Goal: Information Seeking & Learning: Understand process/instructions

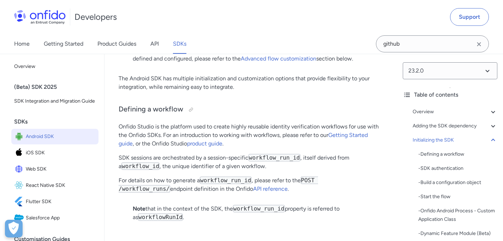
scroll to position [1815, 0]
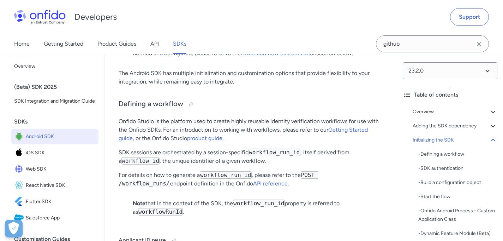
click at [301, 142] on p "Onfido Studio is the platform used to create highly reusable identity verificat…" at bounding box center [251, 129] width 265 height 25
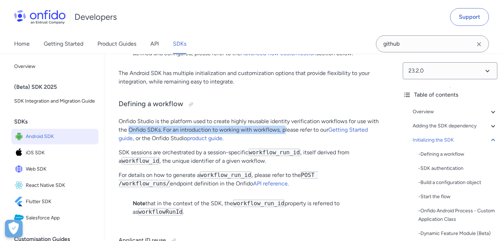
drag, startPoint x: 128, startPoint y: 155, endPoint x: 310, endPoint y: 154, distance: 181.9
click at [291, 142] on p "Onfido Studio is the platform used to create highly reusable identity verificat…" at bounding box center [251, 129] width 265 height 25
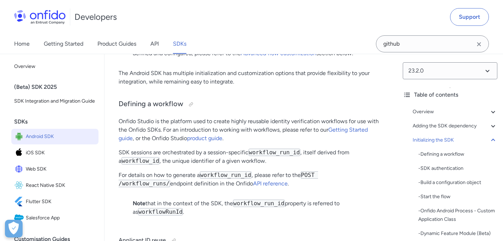
click at [320, 142] on p "Onfido Studio is the platform used to create highly reusable identity verificat…" at bounding box center [251, 129] width 265 height 25
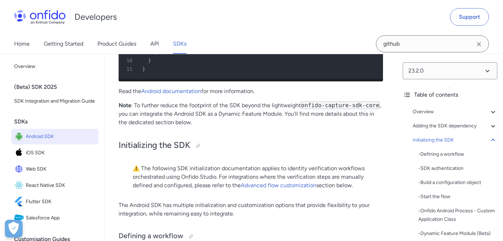
scroll to position [1480, 0]
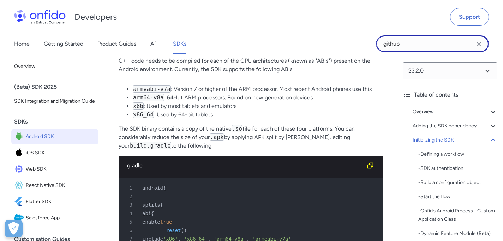
click at [419, 39] on input "github" at bounding box center [432, 43] width 113 height 17
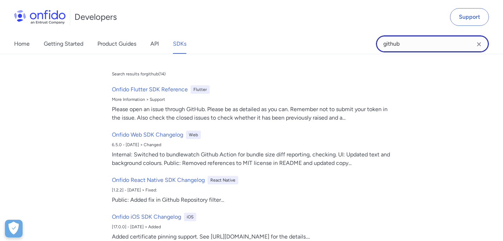
click at [419, 39] on input "github" at bounding box center [432, 43] width 113 height 17
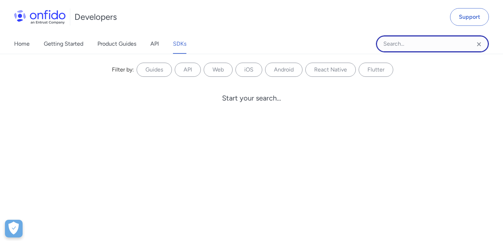
paste input "com.onfido.sdk:onfido-workflow"
type input "com.onfido.sdk:onfido-workflow"
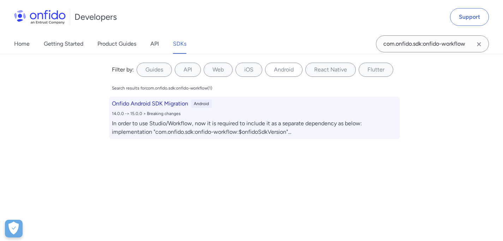
click at [176, 106] on h6 "Onfido Android SDK Migration" at bounding box center [150, 103] width 76 height 8
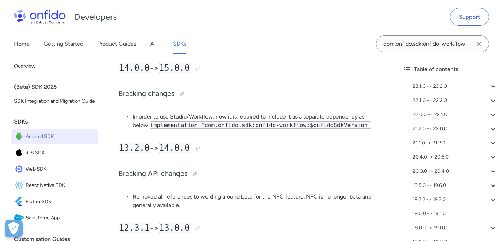
scroll to position [3860, 0]
drag, startPoint x: 206, startPoint y: 128, endPoint x: 307, endPoint y: 129, distance: 101.7
click at [307, 129] on code "implementation "com.onfido.sdk:onfido-workflow:$onfidoSdkVersion"" at bounding box center [261, 125] width 222 height 7
copy code "com.onfido.sdk:onfido-workflow"
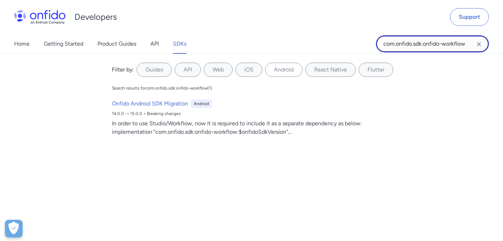
click at [439, 41] on input "com.onfido.sdk:onfido-workflow" at bounding box center [432, 43] width 113 height 17
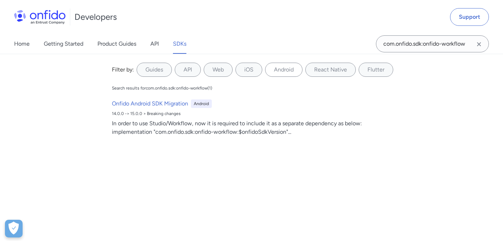
click at [451, 139] on div "Filter by: Guides API Web iOS Android React Native Flutter Filter by... Search …" at bounding box center [251, 147] width 503 height 187
click at [438, 126] on div "Filter by: Guides API Web iOS Android React Native Flutter Filter by... Search …" at bounding box center [251, 147] width 503 height 187
click at [23, 42] on link "Home" at bounding box center [22, 44] width 16 height 20
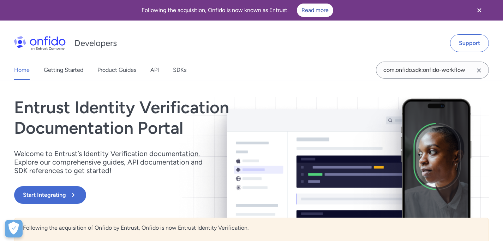
click at [171, 65] on div "Home Getting Started Product Guides API SDKs" at bounding box center [107, 70] width 215 height 20
click at [167, 68] on div "Home Getting Started Product Guides API SDKs" at bounding box center [107, 70] width 215 height 20
click at [174, 68] on link "SDKs" at bounding box center [179, 70] width 13 height 20
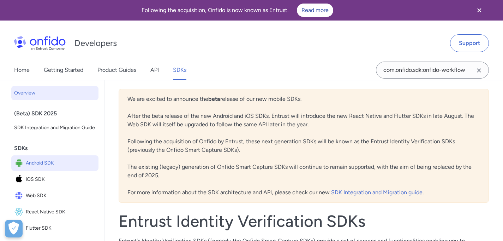
click at [58, 171] on link "Android SDK" at bounding box center [54, 163] width 87 height 16
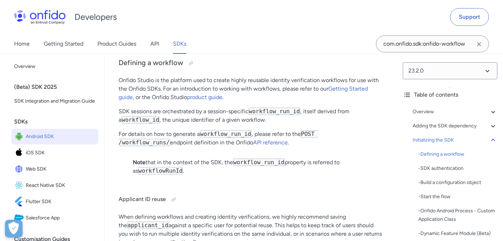
scroll to position [1853, 0]
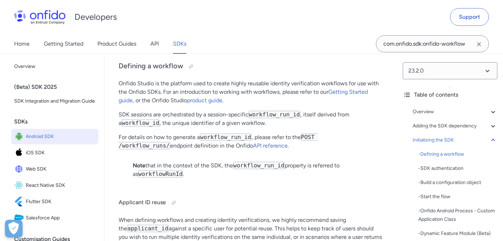
drag, startPoint x: 208, startPoint y: 139, endPoint x: 232, endPoint y: 143, distance: 24.0
click at [261, 127] on p "SDK sessions are orchestrated by a session-specific workflow_run_id , itself de…" at bounding box center [251, 118] width 265 height 17
drag, startPoint x: 160, startPoint y: 137, endPoint x: 235, endPoint y: 137, distance: 75.2
click at [235, 127] on p "SDK sessions are orchestrated by a session-specific workflow_run_id , itself de…" at bounding box center [251, 118] width 265 height 17
click at [243, 127] on p "SDK sessions are orchestrated by a session-specific workflow_run_id , itself de…" at bounding box center [251, 118] width 265 height 17
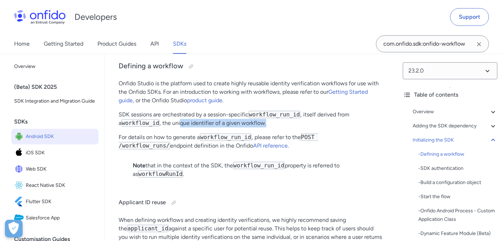
drag, startPoint x: 200, startPoint y: 152, endPoint x: 263, endPoint y: 152, distance: 63.2
click at [263, 127] on p "SDK sessions are orchestrated by a session-specific workflow_run_id , itself de…" at bounding box center [251, 118] width 265 height 17
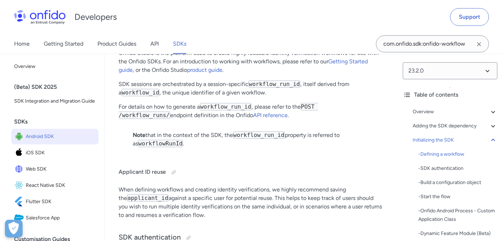
scroll to position [1891, 0]
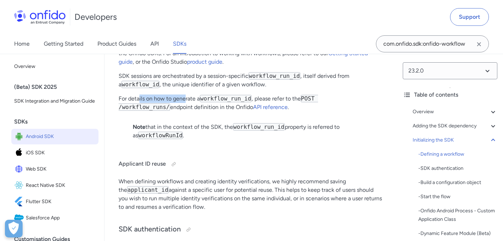
drag, startPoint x: 147, startPoint y: 126, endPoint x: 186, endPoint y: 126, distance: 38.5
click at [186, 111] on p "For details on how to generate a workflow_run_id , please refer to the POST /wo…" at bounding box center [251, 102] width 265 height 17
drag, startPoint x: 157, startPoint y: 153, endPoint x: 223, endPoint y: 156, distance: 66.5
click at [223, 140] on p "Note that in the context of the SDK, the workflow_run_id property is referred t…" at bounding box center [251, 131] width 236 height 17
drag, startPoint x: 339, startPoint y: 152, endPoint x: 349, endPoint y: 152, distance: 10.2
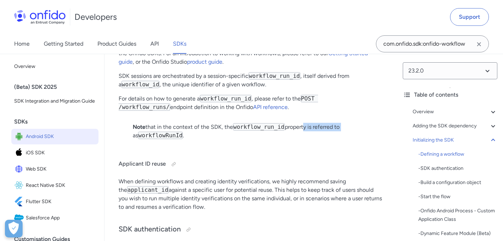
click at [347, 140] on p "Note that in the context of the SDK, the workflow_run_id property is referred t…" at bounding box center [251, 131] width 236 height 17
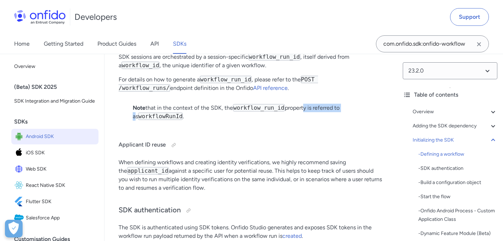
scroll to position [1924, 0]
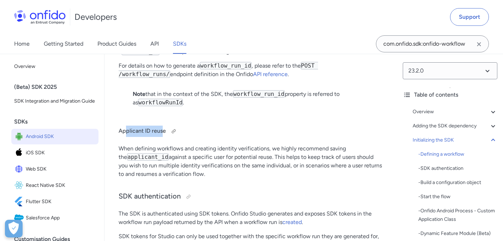
drag, startPoint x: 126, startPoint y: 154, endPoint x: 161, endPoint y: 156, distance: 34.7
click at [161, 137] on h4 "Applicant ID reuse" at bounding box center [251, 130] width 265 height 11
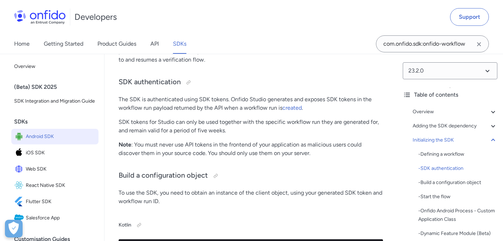
scroll to position [2047, 0]
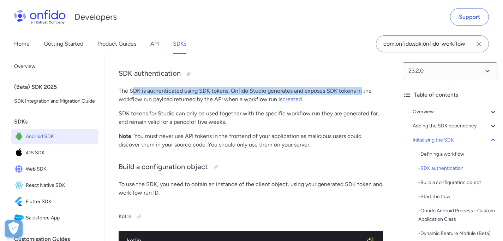
drag, startPoint x: 149, startPoint y: 116, endPoint x: 361, endPoint y: 118, distance: 212.3
click at [361, 104] on p "The SDK is authenticated using SDK tokens. Onfido Studio generates and exposes …" at bounding box center [251, 95] width 265 height 17
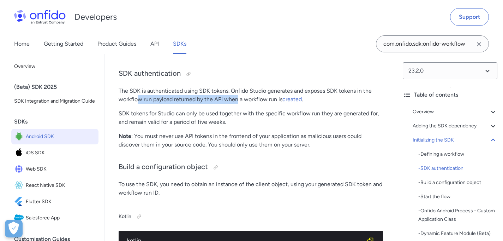
drag, startPoint x: 136, startPoint y: 123, endPoint x: 246, endPoint y: 126, distance: 109.5
click at [239, 104] on p "The SDK is authenticated using SDK tokens. Onfido Studio generates and exposes …" at bounding box center [251, 95] width 265 height 17
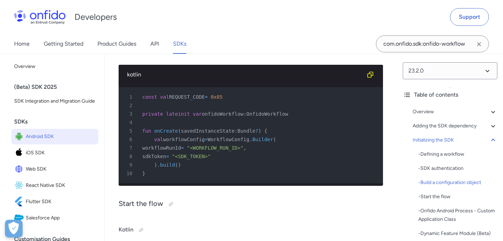
scroll to position [2213, 0]
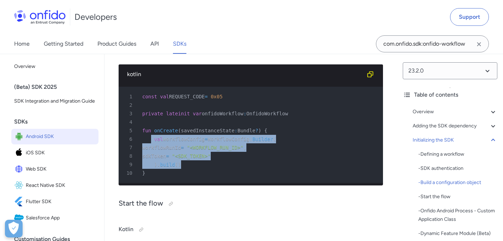
drag, startPoint x: 152, startPoint y: 166, endPoint x: 235, endPoint y: 187, distance: 85.8
click at [235, 183] on pre "1 const val REQUEST_CODE = 0x05 2 3 private lateinit var onfidoWorkflow : Onfid…" at bounding box center [251, 135] width 265 height 96
copy pre "val workflowConfig = WorkflowConfig . Builder ( 7 workflowRunId = "<WORKFLOW_RU…"
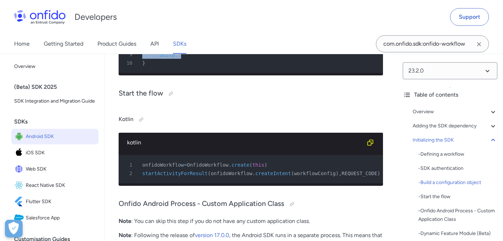
scroll to position [2324, 0]
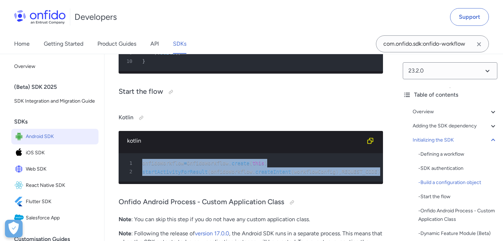
drag, startPoint x: 143, startPoint y: 193, endPoint x: 309, endPoint y: 213, distance: 167.6
click at [309, 181] on pre "1 onfidoWorkflow = OnfidoWorkflow . create ( this ) 2 startActivityForResult ( …" at bounding box center [251, 167] width 265 height 28
copy pre "onfidoWorkflow = OnfidoWorkflow . create ( this ) 2 startActivityForResult ( on…"
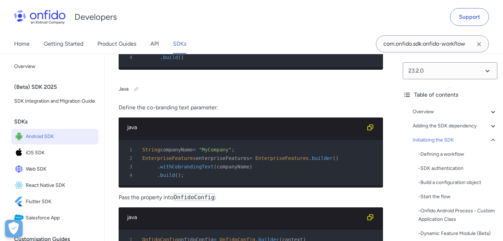
scroll to position [4260, 0]
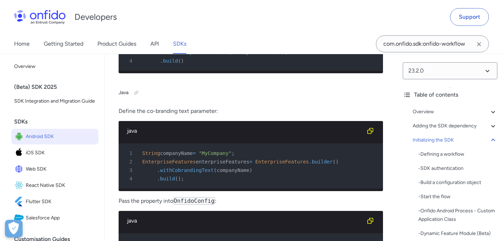
click at [203, 57] on div "3 . withEnterpriseFeatures ( enterpriseFeatures )" at bounding box center [248, 52] width 252 height 8
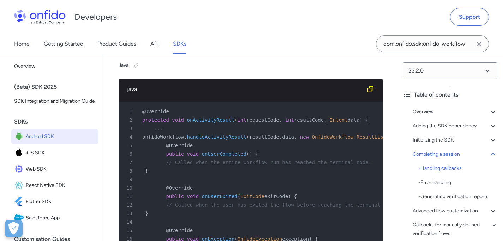
scroll to position [0, 51]
drag, startPoint x: 187, startPoint y: 100, endPoint x: 374, endPoint y: 97, distance: 187.6
drag, startPoint x: 291, startPoint y: 97, endPoint x: 367, endPoint y: 97, distance: 76.0
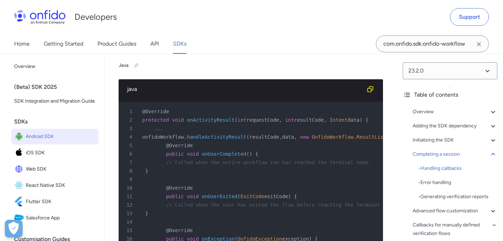
drag, startPoint x: 216, startPoint y: 108, endPoint x: 39, endPoint y: 99, distance: 177.2
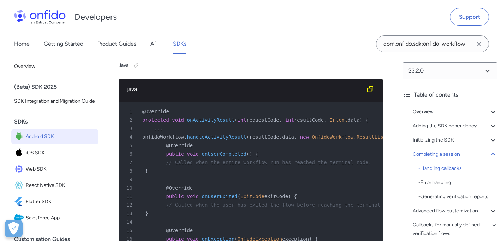
drag, startPoint x: 156, startPoint y: 206, endPoint x: 131, endPoint y: 89, distance: 119.7
copy pre "override fun onActivityResult ( requestCode : Int , resultCode : Int , data : I…"
click at [253, 29] on div "14 } )" at bounding box center [248, 24] width 252 height 8
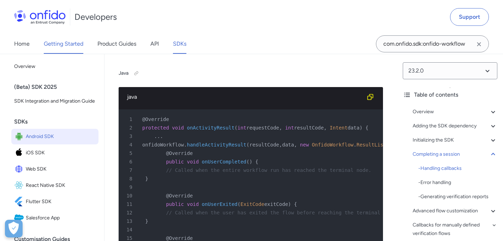
scroll to position [5790, 0]
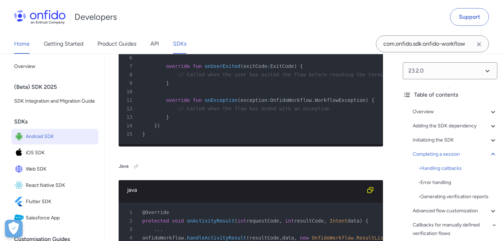
click at [23, 49] on link "Home" at bounding box center [22, 44] width 16 height 20
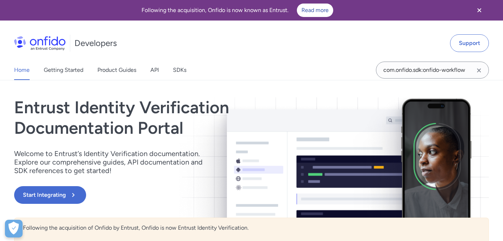
click at [481, 72] on icon "Clear search field button" at bounding box center [479, 70] width 4 height 4
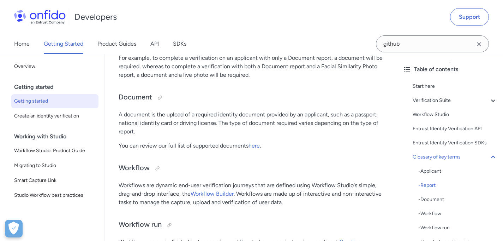
scroll to position [1895, 0]
